Goal: Book appointment/travel/reservation

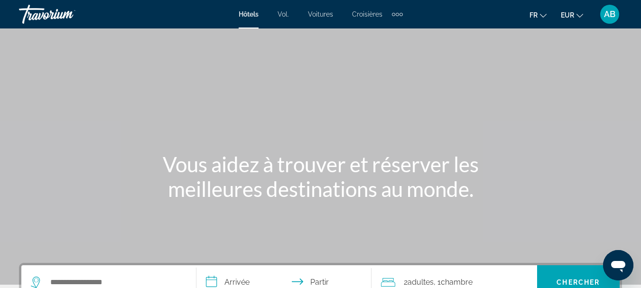
click at [250, 13] on font "Hôtels" at bounding box center [249, 14] width 20 height 8
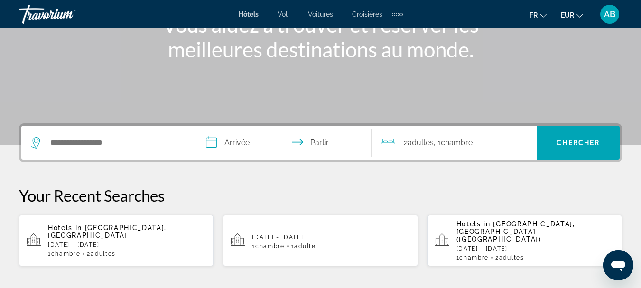
scroll to position [146, 0]
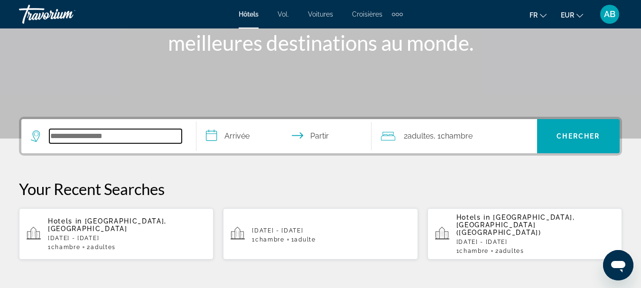
click at [57, 133] on input "Widget de recherche" at bounding box center [115, 136] width 132 height 14
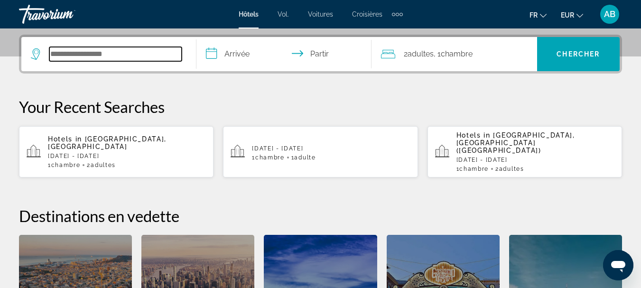
scroll to position [232, 0]
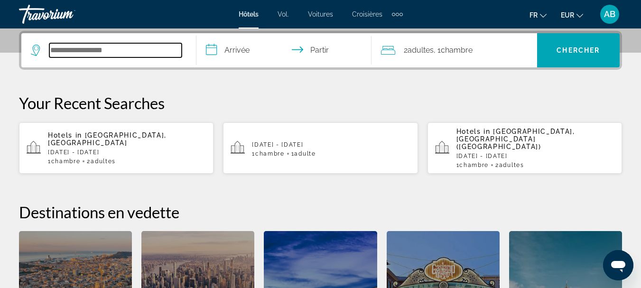
click at [65, 51] on input "Widget de recherche" at bounding box center [115, 50] width 132 height 14
type input "***"
click at [65, 50] on input "***" at bounding box center [115, 50] width 132 height 14
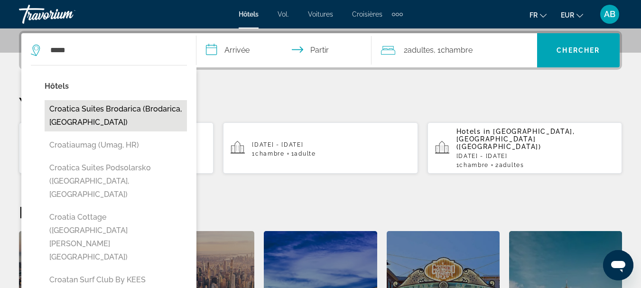
click at [107, 109] on button "Croatica Suites Brodarica (Brodarica, [GEOGRAPHIC_DATA])" at bounding box center [116, 115] width 142 height 31
type input "**********"
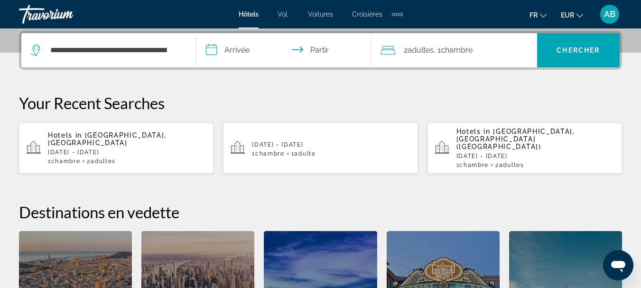
click at [238, 48] on input "**********" at bounding box center [285, 51] width 179 height 37
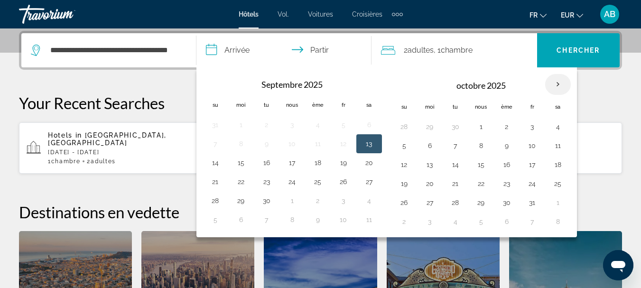
click at [562, 84] on th "Mois prochain" at bounding box center [558, 84] width 26 height 21
click at [404, 222] on button "2" at bounding box center [404, 221] width 15 height 13
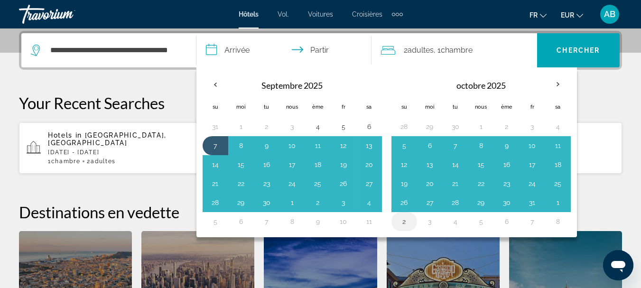
click at [406, 223] on button "2" at bounding box center [404, 221] width 15 height 13
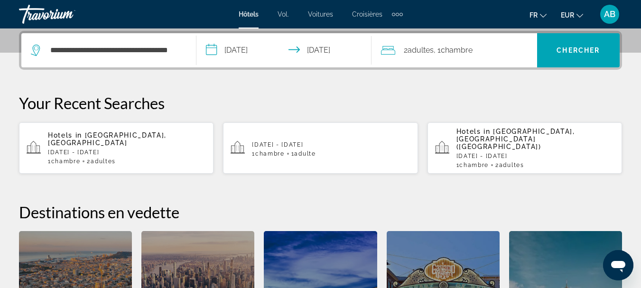
click at [321, 53] on input "**********" at bounding box center [285, 51] width 179 height 37
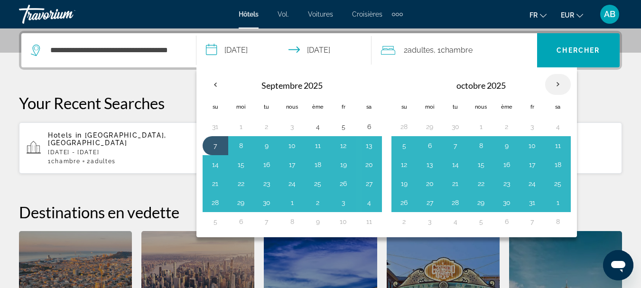
click at [557, 84] on th "Mois prochain" at bounding box center [558, 84] width 26 height 21
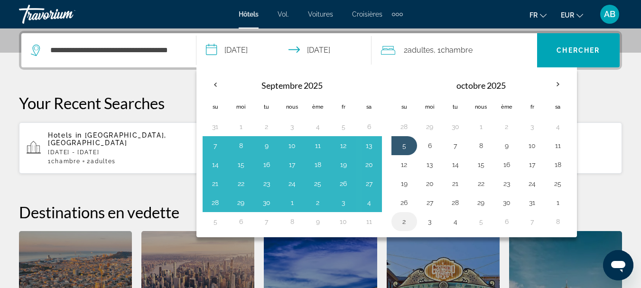
click at [403, 222] on button "2" at bounding box center [404, 221] width 15 height 13
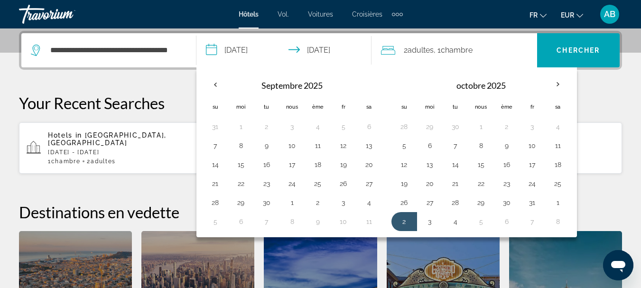
click at [235, 52] on input "**********" at bounding box center [285, 51] width 179 height 37
click at [216, 47] on input "**********" at bounding box center [285, 51] width 179 height 37
click at [403, 222] on button "2" at bounding box center [404, 221] width 15 height 13
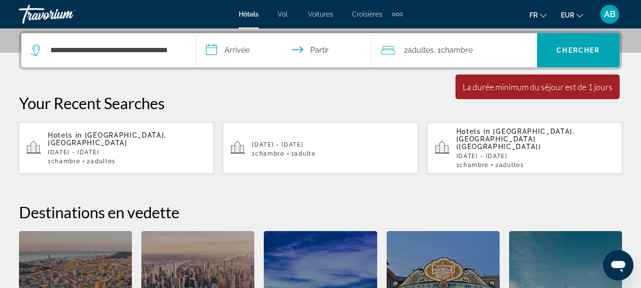
click at [239, 47] on input "**********" at bounding box center [285, 51] width 179 height 37
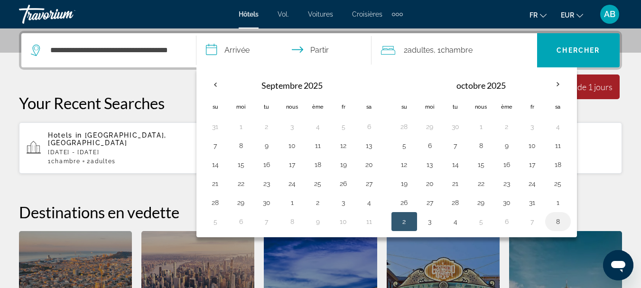
click at [556, 223] on button "8" at bounding box center [557, 221] width 15 height 13
click at [559, 219] on button "8" at bounding box center [557, 221] width 15 height 13
type input "**********"
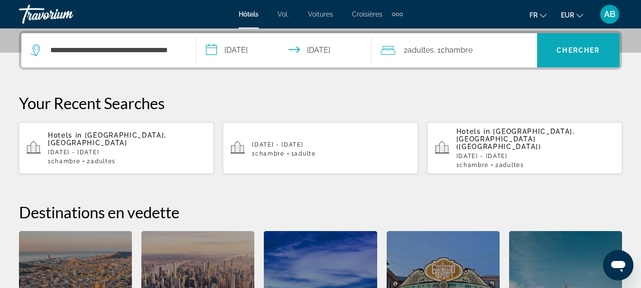
click at [567, 55] on span "Widget de recherche" at bounding box center [578, 50] width 83 height 23
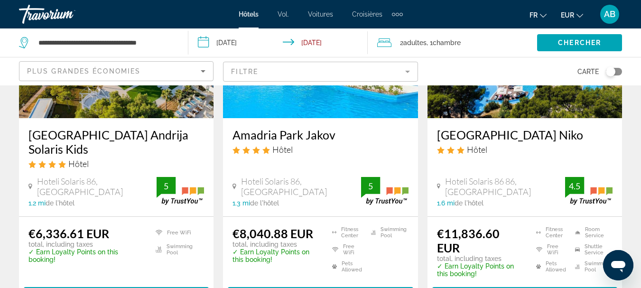
scroll to position [167, 0]
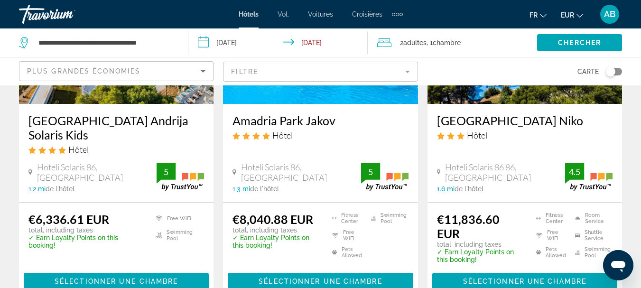
click at [316, 45] on input "**********" at bounding box center [279, 43] width 183 height 31
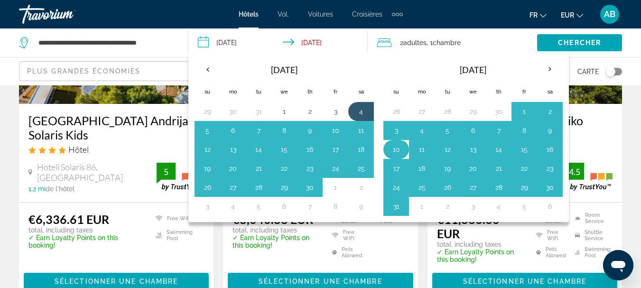
click at [394, 146] on button "10" at bounding box center [396, 149] width 15 height 13
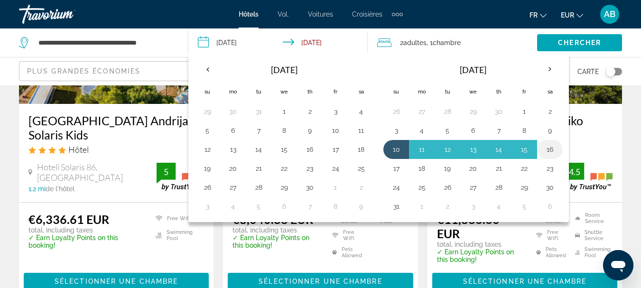
click at [552, 148] on button "16" at bounding box center [549, 149] width 15 height 13
type input "**********"
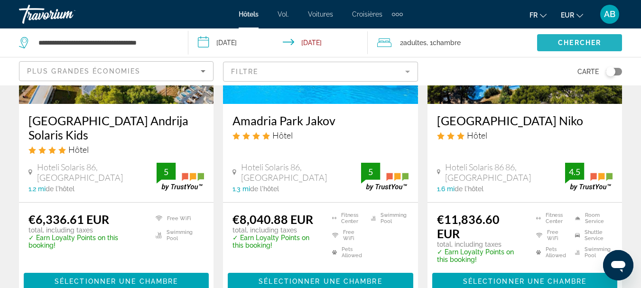
click at [572, 48] on span "Search widget" at bounding box center [579, 42] width 85 height 23
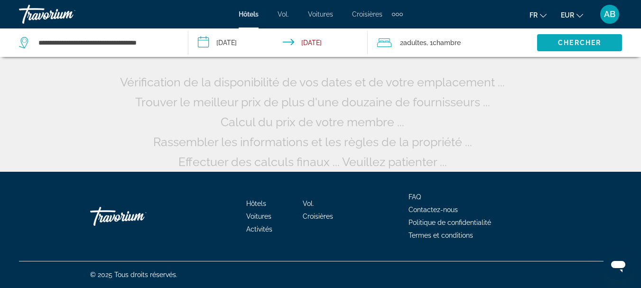
scroll to position [72, 0]
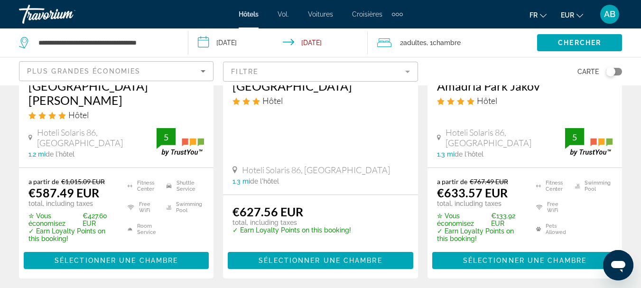
scroll to position [932, 0]
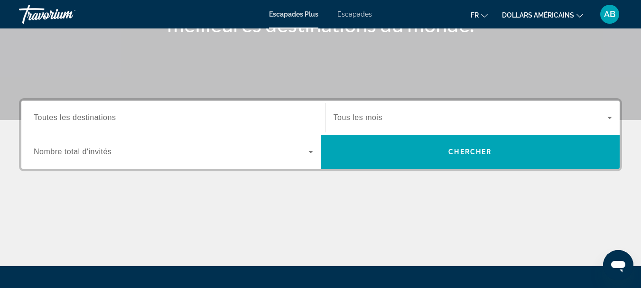
scroll to position [177, 0]
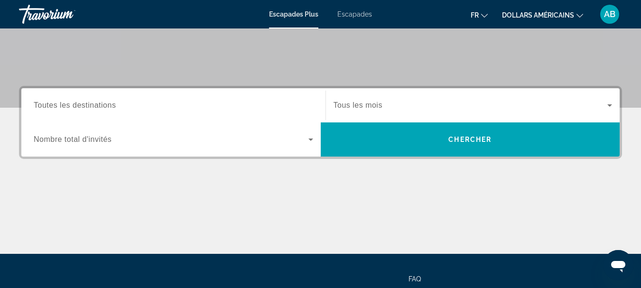
click at [109, 141] on span "Nombre total d'invités" at bounding box center [73, 139] width 78 height 8
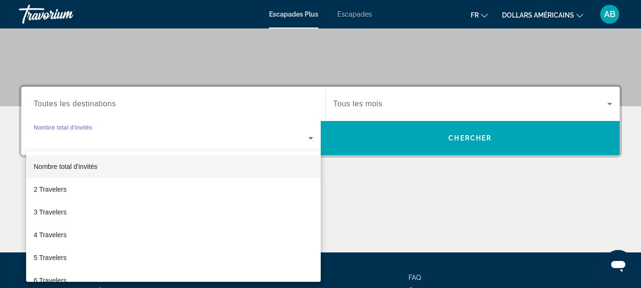
scroll to position [232, 0]
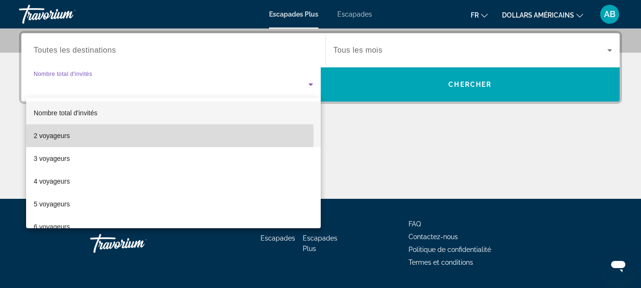
click at [77, 137] on mat-option "2 voyageurs" at bounding box center [173, 135] width 295 height 23
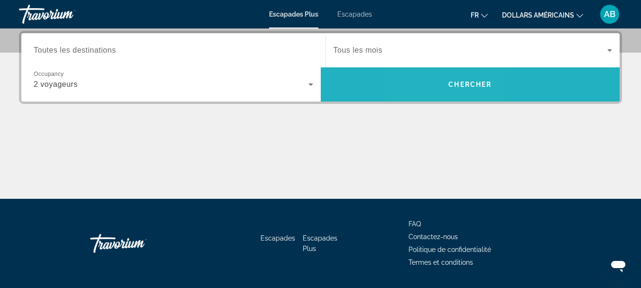
click at [442, 85] on span "Widget de recherche" at bounding box center [470, 84] width 299 height 23
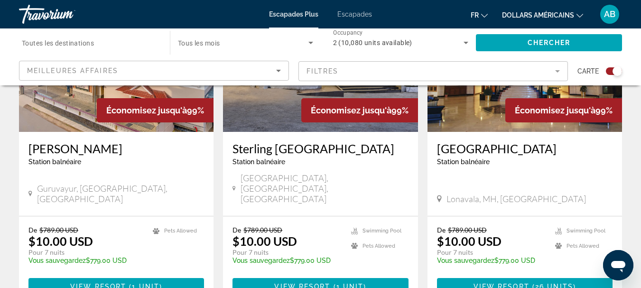
scroll to position [1477, 0]
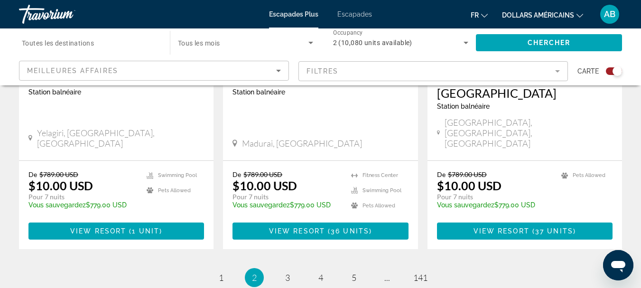
scroll to position [1542, 0]
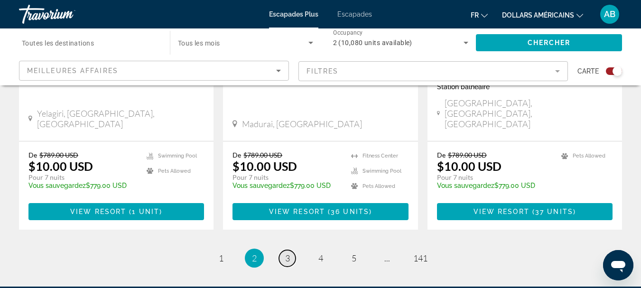
click at [287, 253] on span "3" at bounding box center [287, 258] width 5 height 10
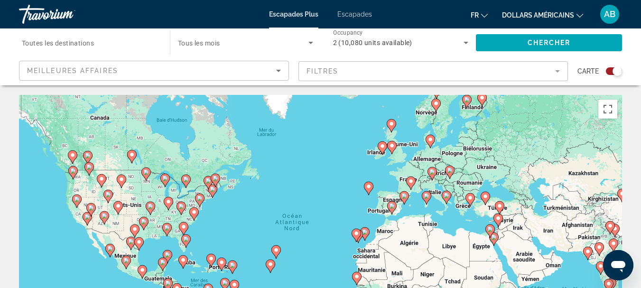
click at [470, 196] on image "Contenu principal" at bounding box center [470, 198] width 6 height 6
type input "**********"
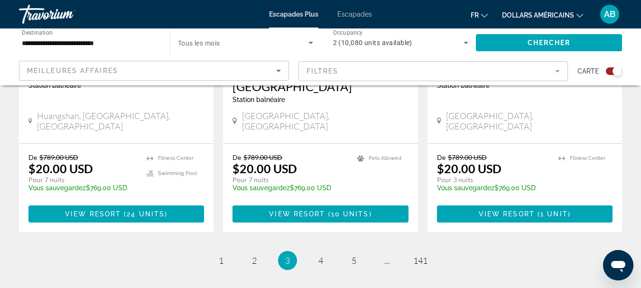
scroll to position [1608, 0]
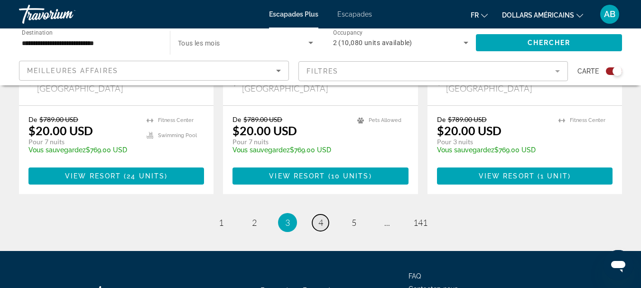
click at [324, 214] on link "page 4" at bounding box center [320, 222] width 17 height 17
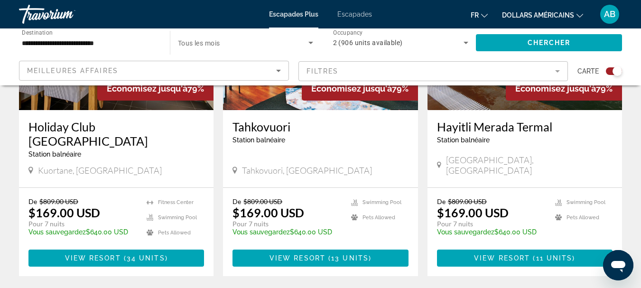
scroll to position [1501, 0]
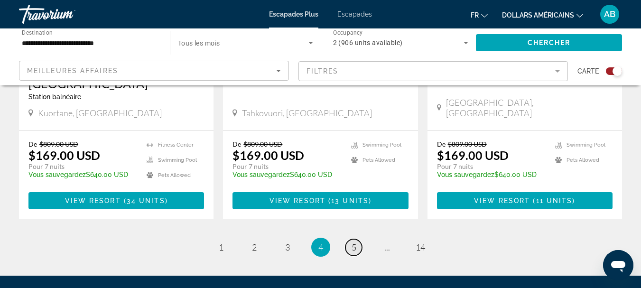
click at [354, 242] on span "5" at bounding box center [354, 247] width 5 height 10
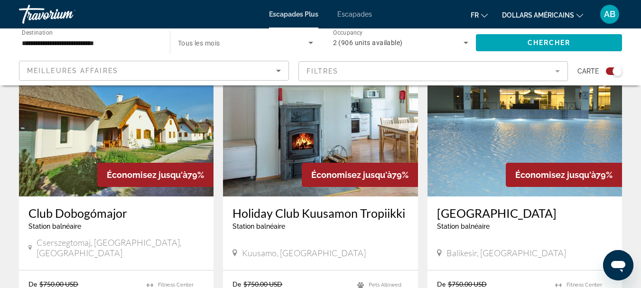
scroll to position [710, 0]
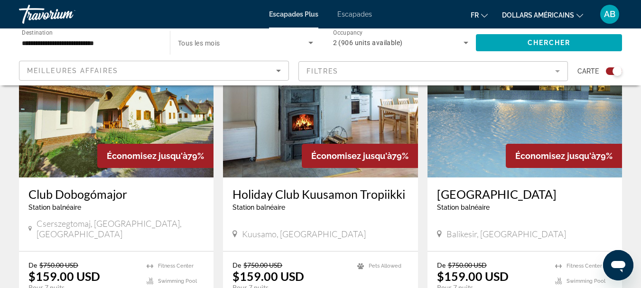
click at [526, 118] on img "Contenu principal" at bounding box center [525, 102] width 195 height 152
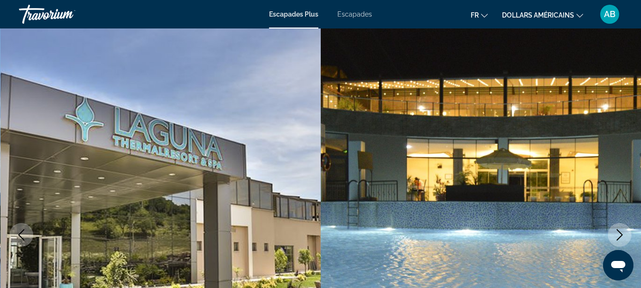
scroll to position [114, 0]
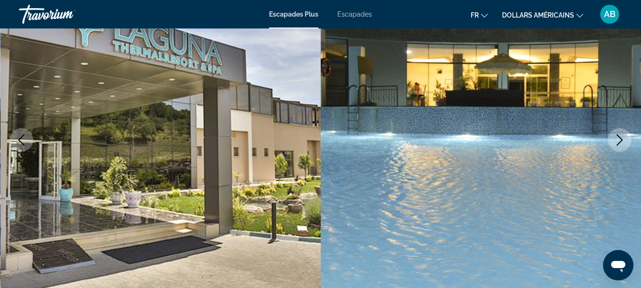
click at [620, 140] on icon "Next image" at bounding box center [619, 139] width 11 height 11
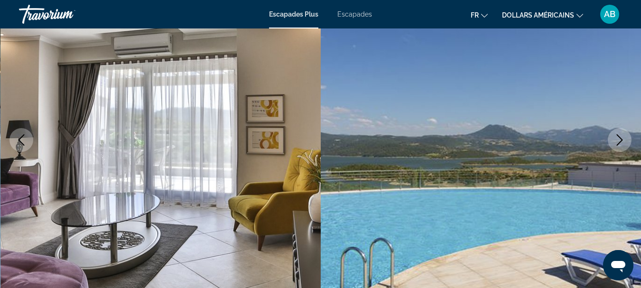
click at [620, 140] on icon "Next image" at bounding box center [619, 139] width 11 height 11
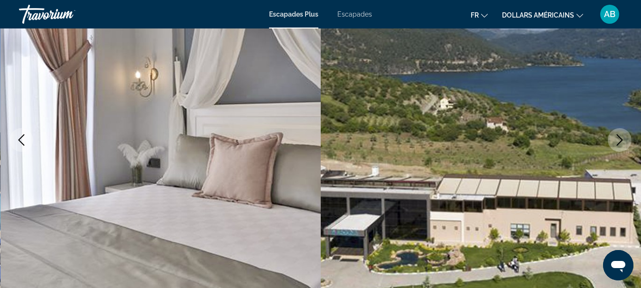
click at [620, 140] on icon "Next image" at bounding box center [619, 139] width 11 height 11
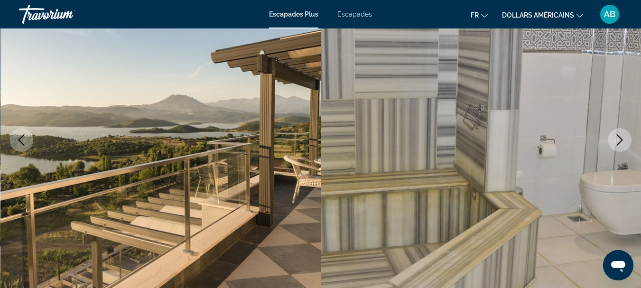
click at [620, 140] on icon "Next image" at bounding box center [619, 139] width 11 height 11
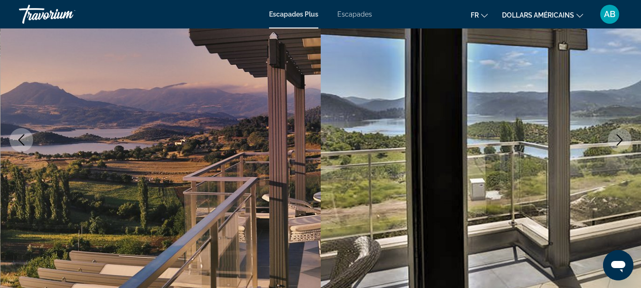
click at [620, 140] on icon "Next image" at bounding box center [619, 139] width 11 height 11
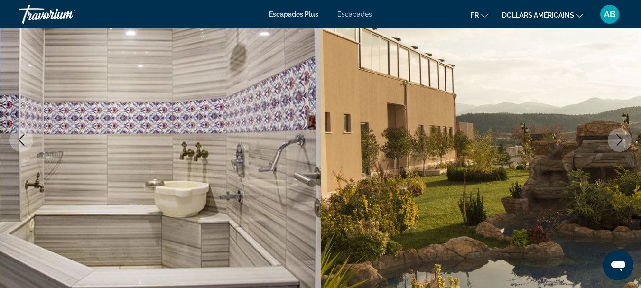
click at [620, 140] on icon "Next image" at bounding box center [619, 139] width 11 height 11
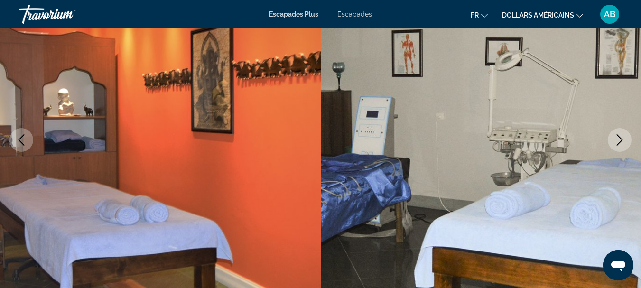
click at [620, 140] on icon "Next image" at bounding box center [619, 139] width 11 height 11
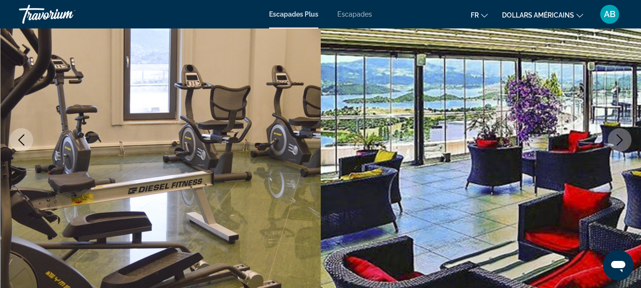
click at [620, 140] on icon "Next image" at bounding box center [619, 139] width 11 height 11
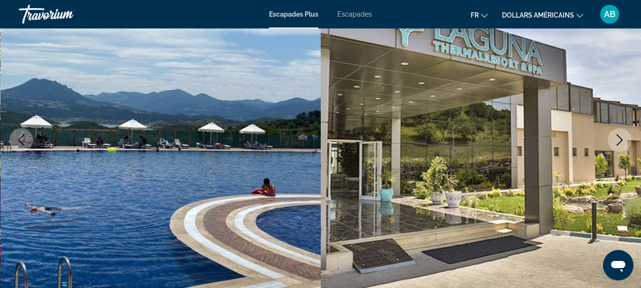
click at [620, 140] on icon "Next image" at bounding box center [619, 139] width 11 height 11
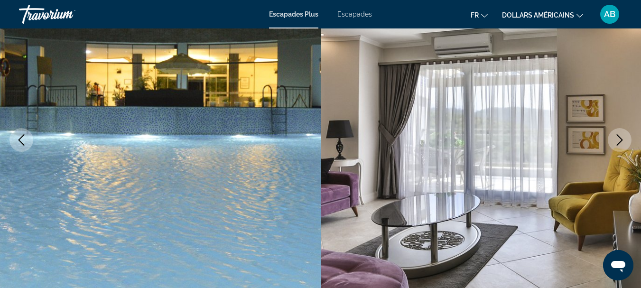
click at [620, 140] on icon "Next image" at bounding box center [619, 139] width 11 height 11
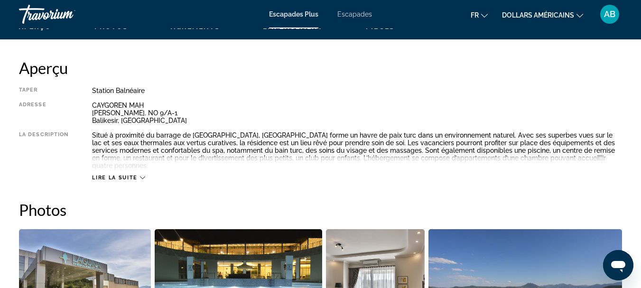
scroll to position [506, 0]
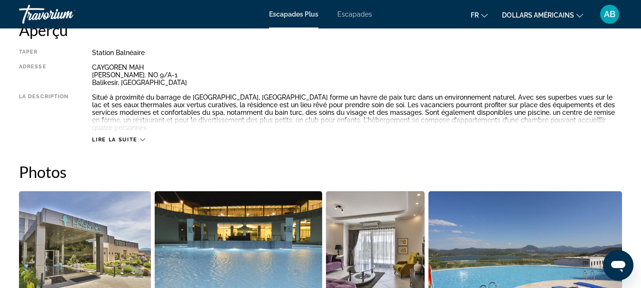
click at [121, 141] on span "Lire la suite" at bounding box center [114, 140] width 45 height 6
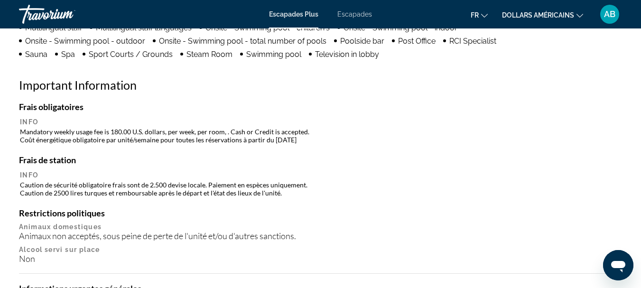
scroll to position [1082, 0]
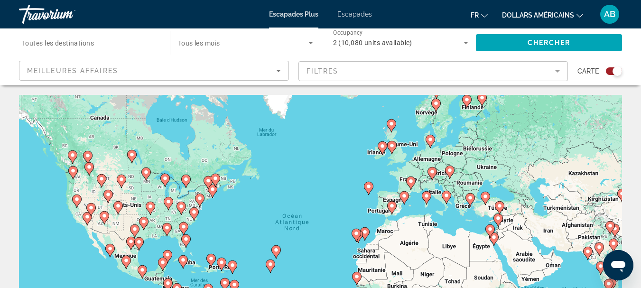
click at [88, 45] on span "Toutes les destinations" at bounding box center [58, 43] width 72 height 8
click at [88, 45] on input "Destination Toutes les destinations" at bounding box center [90, 42] width 136 height 11
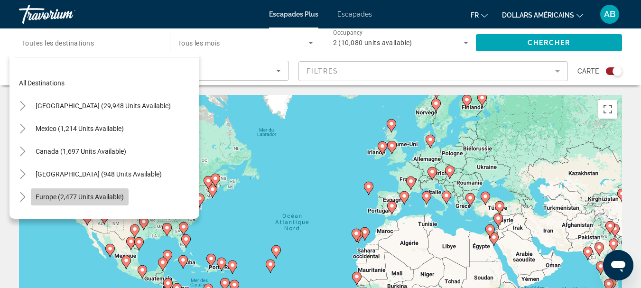
click at [100, 198] on span "Europe (2,477 units available)" at bounding box center [80, 197] width 88 height 8
type input "**********"
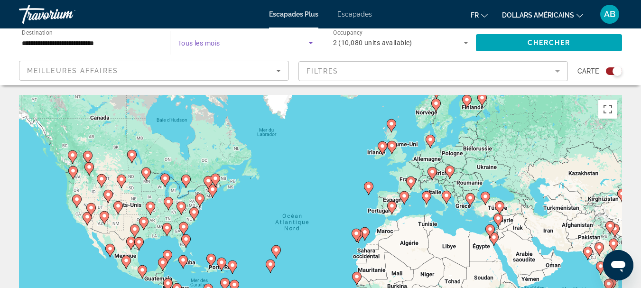
click at [279, 46] on span "Search widget" at bounding box center [243, 42] width 131 height 11
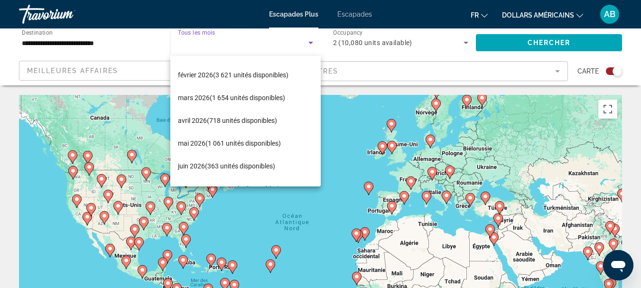
scroll to position [152, 0]
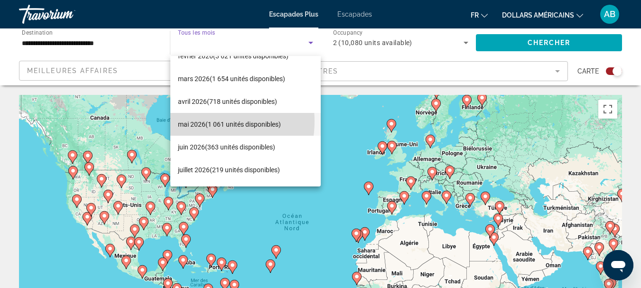
click at [201, 121] on font "mai 2026" at bounding box center [192, 125] width 28 height 8
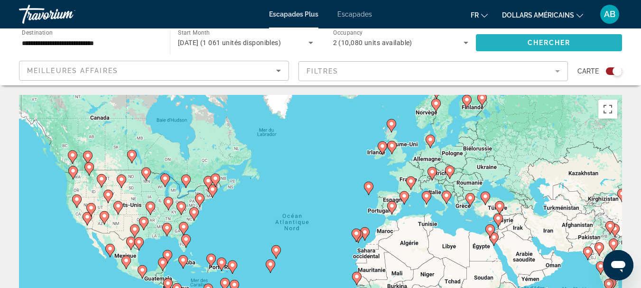
click at [535, 41] on span "Chercher" at bounding box center [549, 43] width 43 height 8
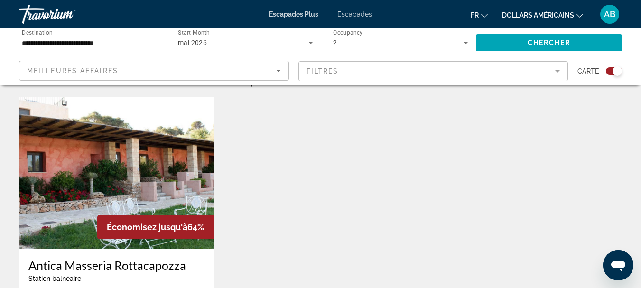
scroll to position [291, 0]
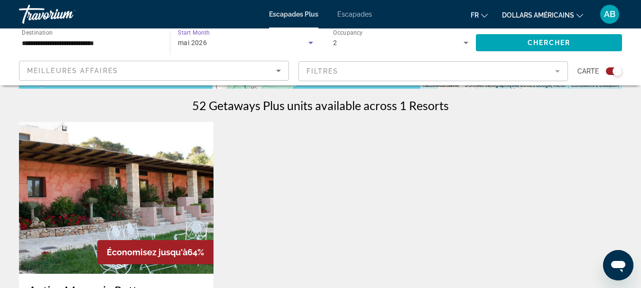
click at [215, 39] on div "mai 2026" at bounding box center [243, 42] width 131 height 11
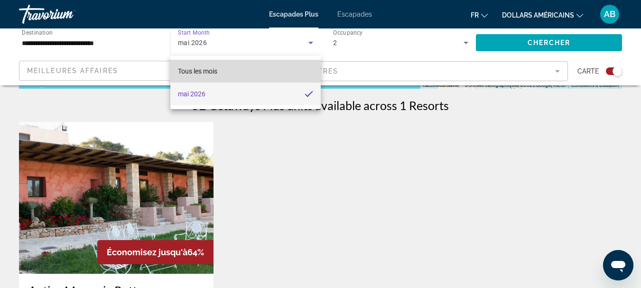
click at [224, 72] on mat-option "Tous les mois" at bounding box center [245, 71] width 150 height 23
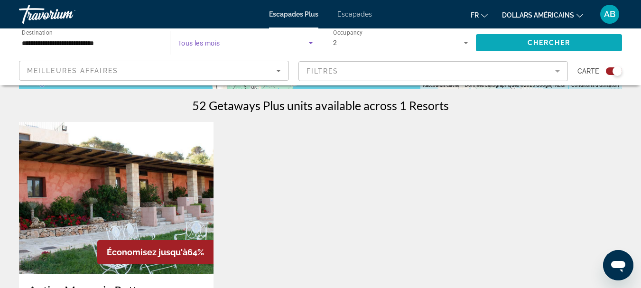
click at [511, 45] on span "Search widget" at bounding box center [549, 42] width 146 height 23
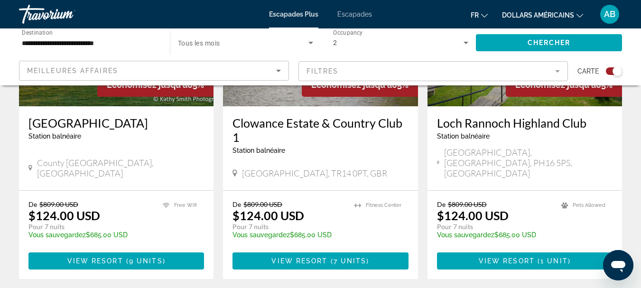
scroll to position [1608, 0]
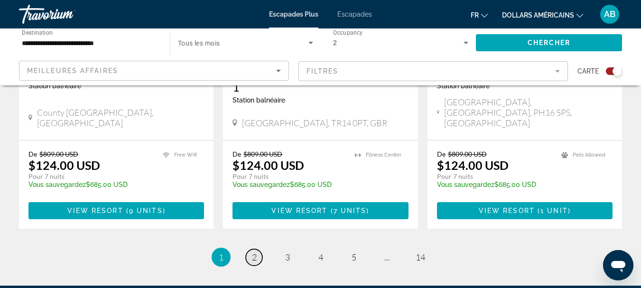
click at [257, 249] on link "page 2" at bounding box center [254, 257] width 17 height 17
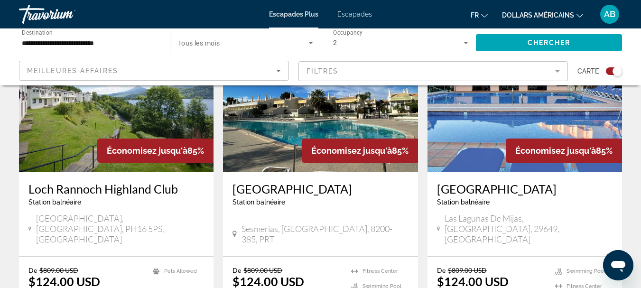
scroll to position [411, 0]
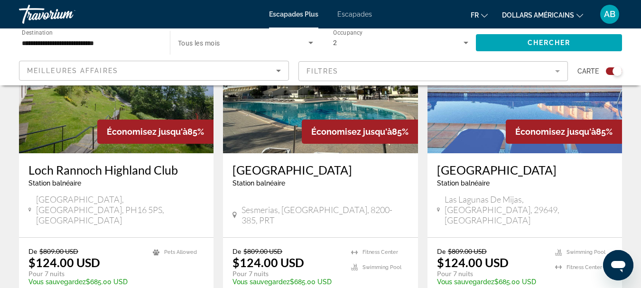
click at [336, 103] on img "Contenu principal" at bounding box center [320, 77] width 195 height 152
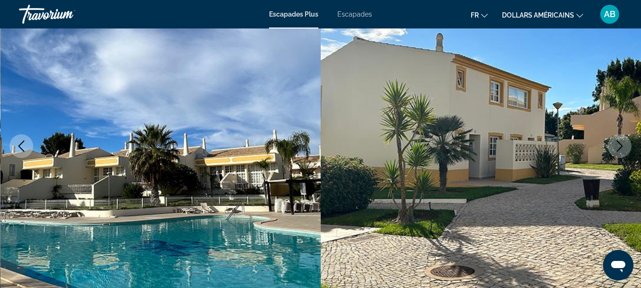
scroll to position [127, 0]
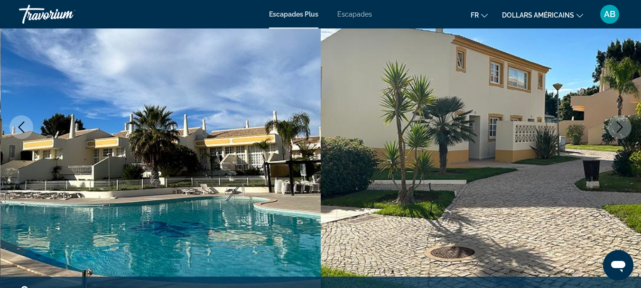
click at [618, 124] on icon "Next image" at bounding box center [619, 126] width 11 height 11
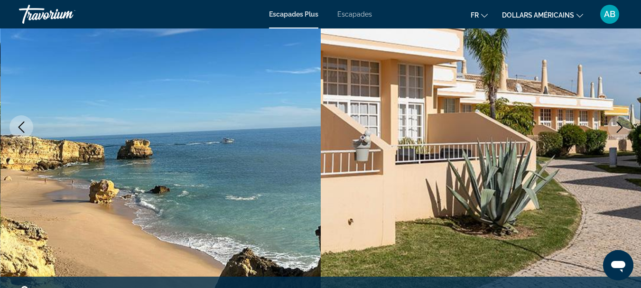
click at [618, 124] on icon "Next image" at bounding box center [619, 126] width 11 height 11
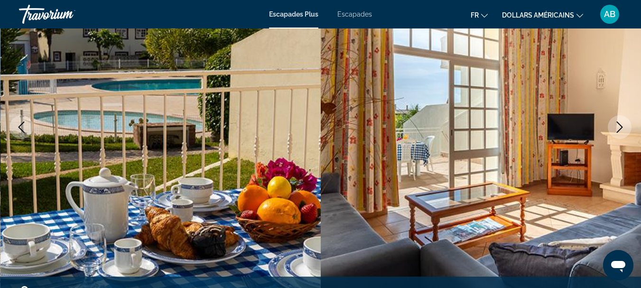
click at [618, 124] on icon "Next image" at bounding box center [619, 126] width 11 height 11
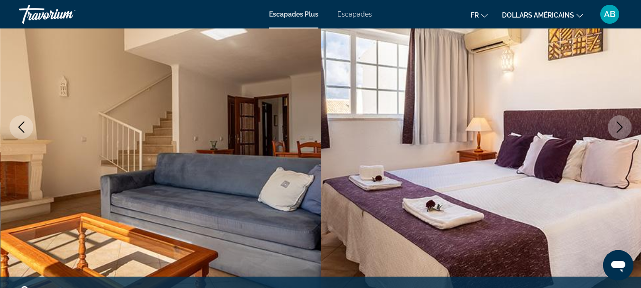
click at [618, 124] on icon "Next image" at bounding box center [619, 126] width 11 height 11
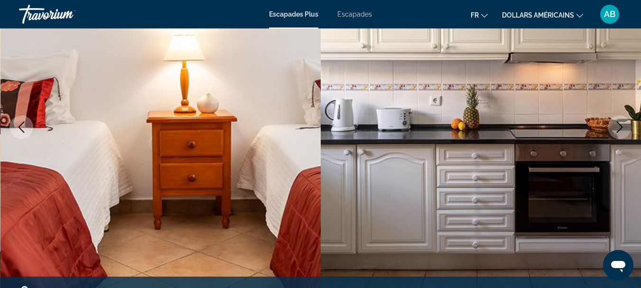
click at [618, 124] on icon "Next image" at bounding box center [619, 126] width 11 height 11
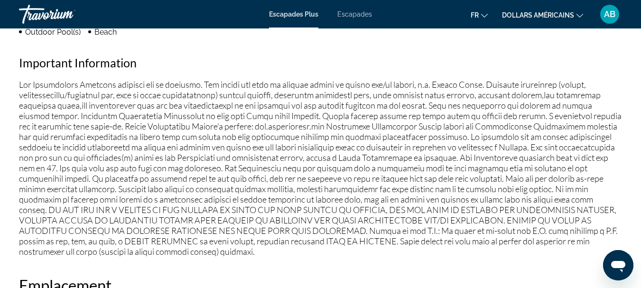
scroll to position [1133, 0]
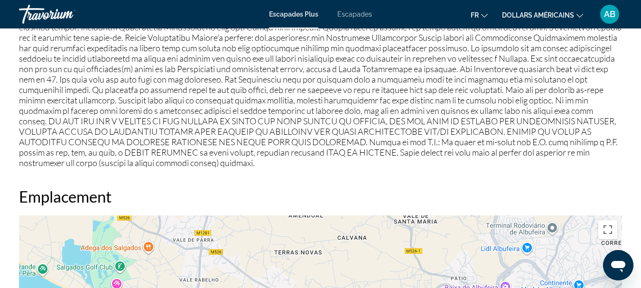
click at [480, 12] on button "fr English Español Français Italiano Português русский" at bounding box center [479, 15] width 17 height 14
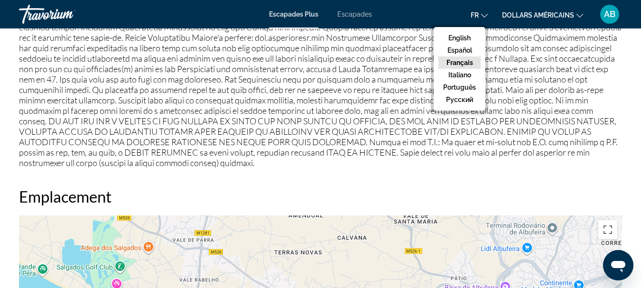
click at [464, 61] on button "Français" at bounding box center [459, 62] width 42 height 12
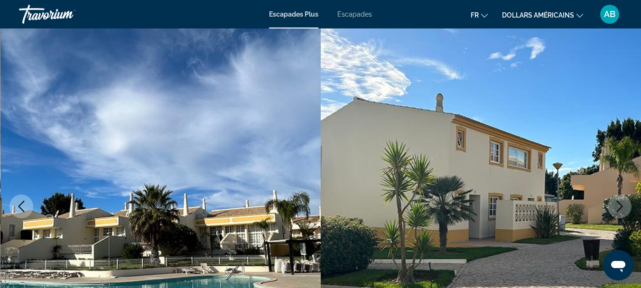
scroll to position [0, 0]
